Goal: Book appointment/travel/reservation

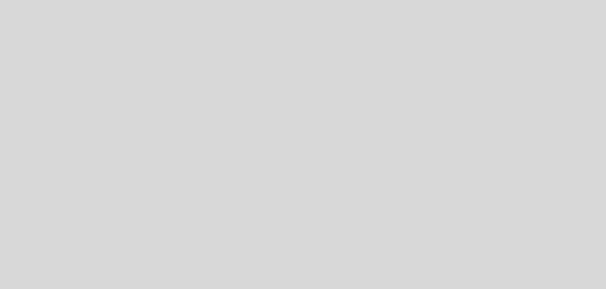
select select "es"
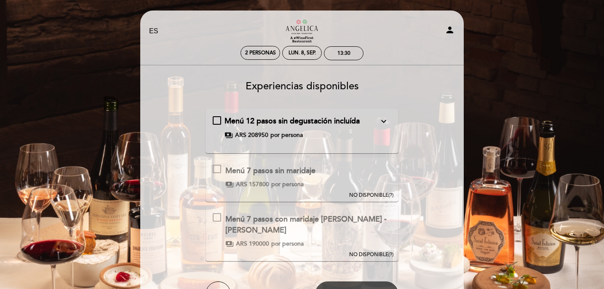
click at [373, 192] on span "NO DISPONIBLE" at bounding box center [368, 195] width 39 height 6
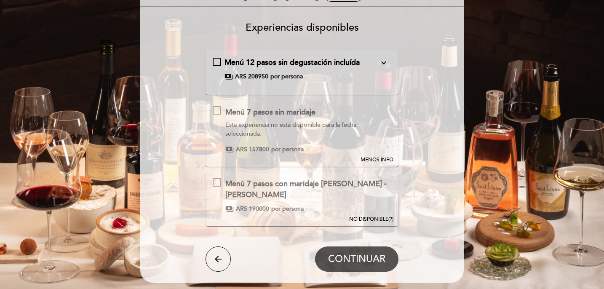
scroll to position [59, 0]
click at [244, 76] on span "ARS 208950" at bounding box center [251, 76] width 33 height 8
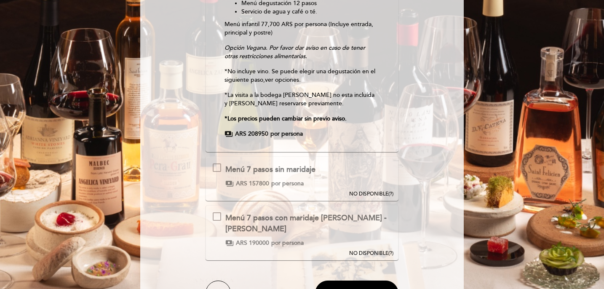
scroll to position [147, 0]
